Goal: Task Accomplishment & Management: Use online tool/utility

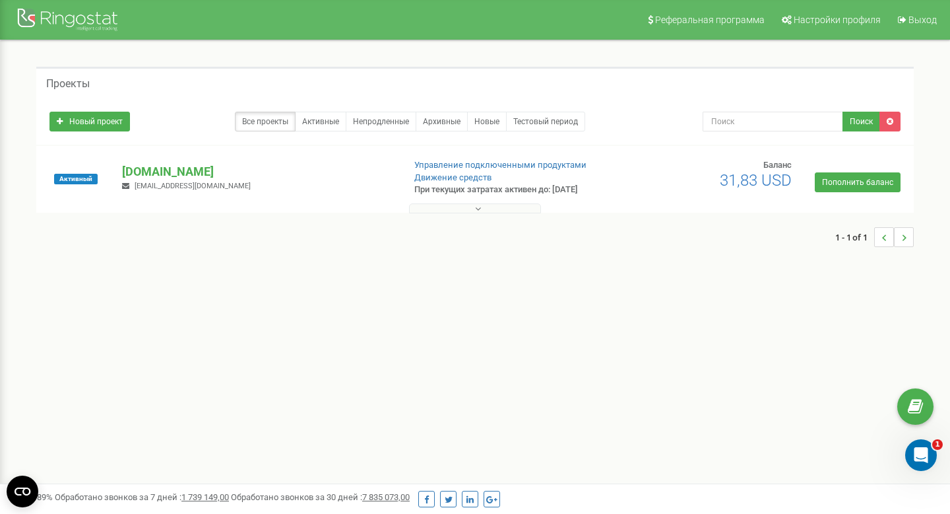
click at [141, 161] on div "Активный javarush.com sergeybarsjr@gmail.com Управление подключенными продуктам…" at bounding box center [475, 185] width 871 height 53
click at [142, 174] on p "[DOMAIN_NAME]" at bounding box center [257, 171] width 271 height 17
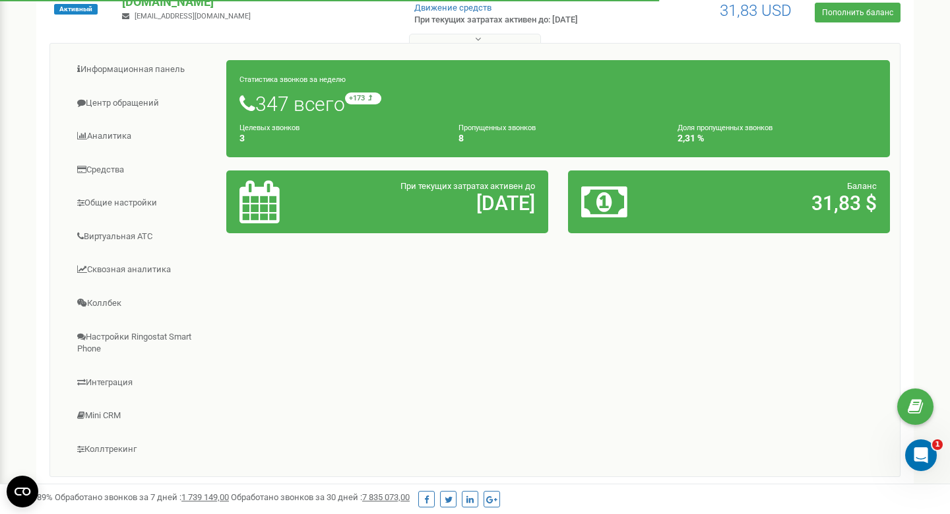
scroll to position [178, 0]
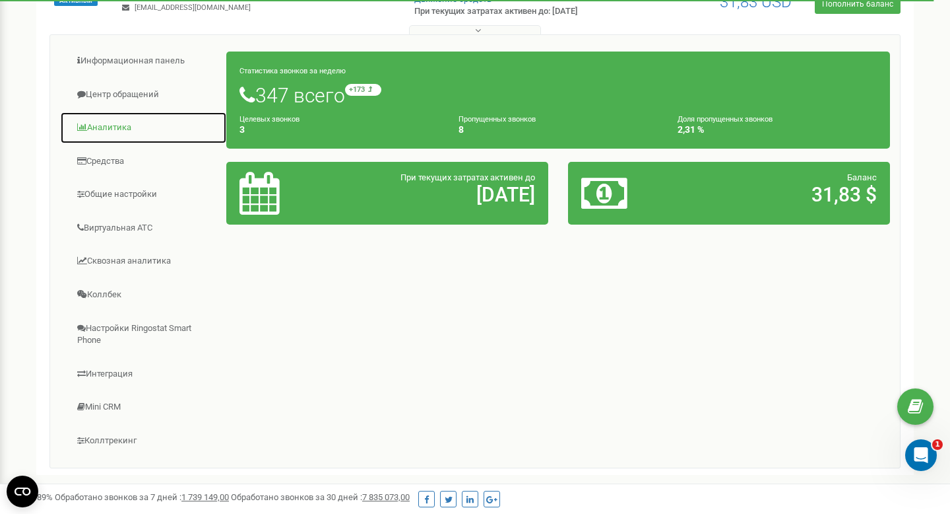
click at [122, 129] on link "Аналитика" at bounding box center [143, 128] width 167 height 32
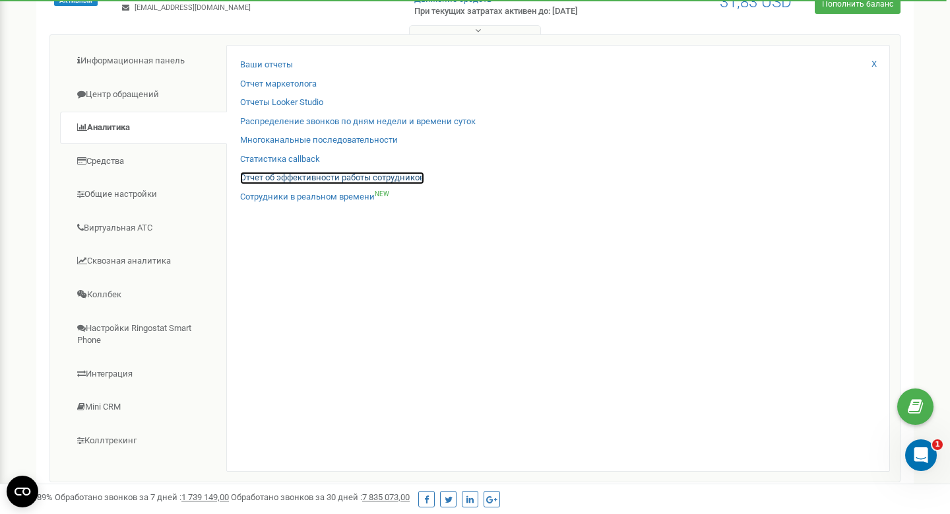
click at [329, 177] on link "Отчет об эффективности работы сотрудников" at bounding box center [332, 178] width 184 height 13
